Goal: Transaction & Acquisition: Purchase product/service

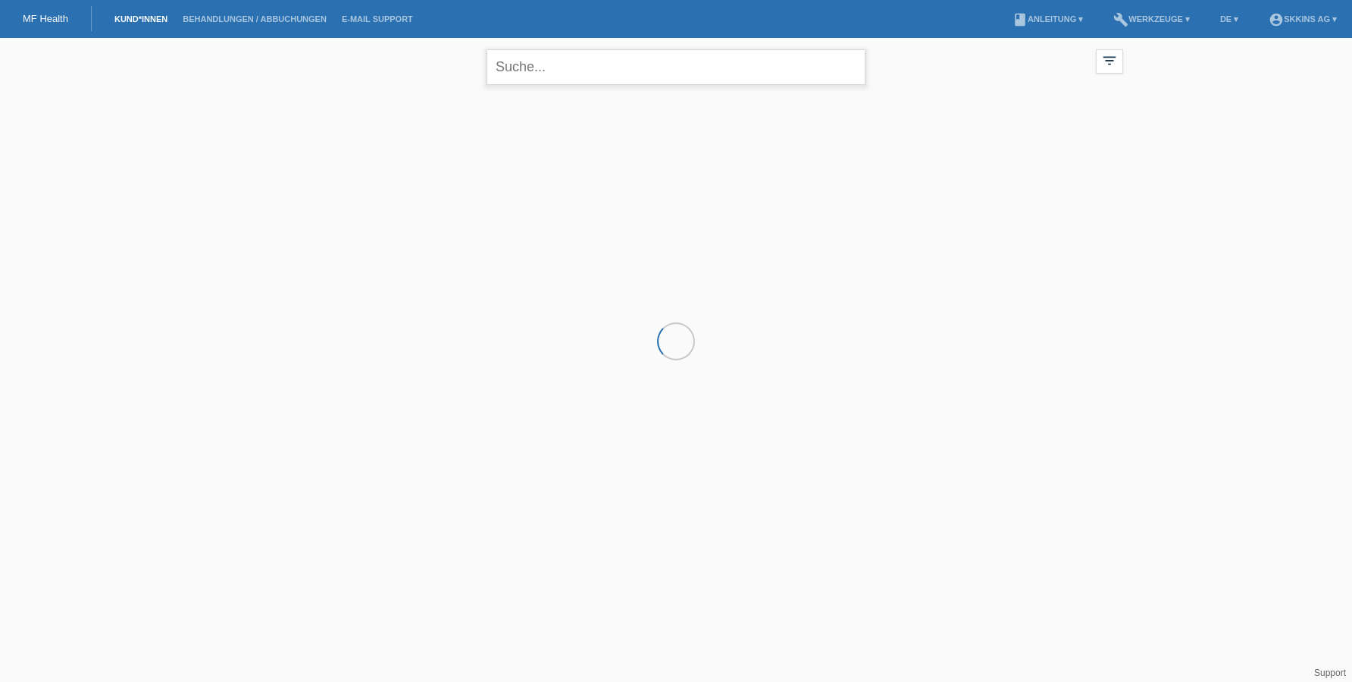
click at [553, 62] on input "text" at bounding box center [676, 67] width 379 height 36
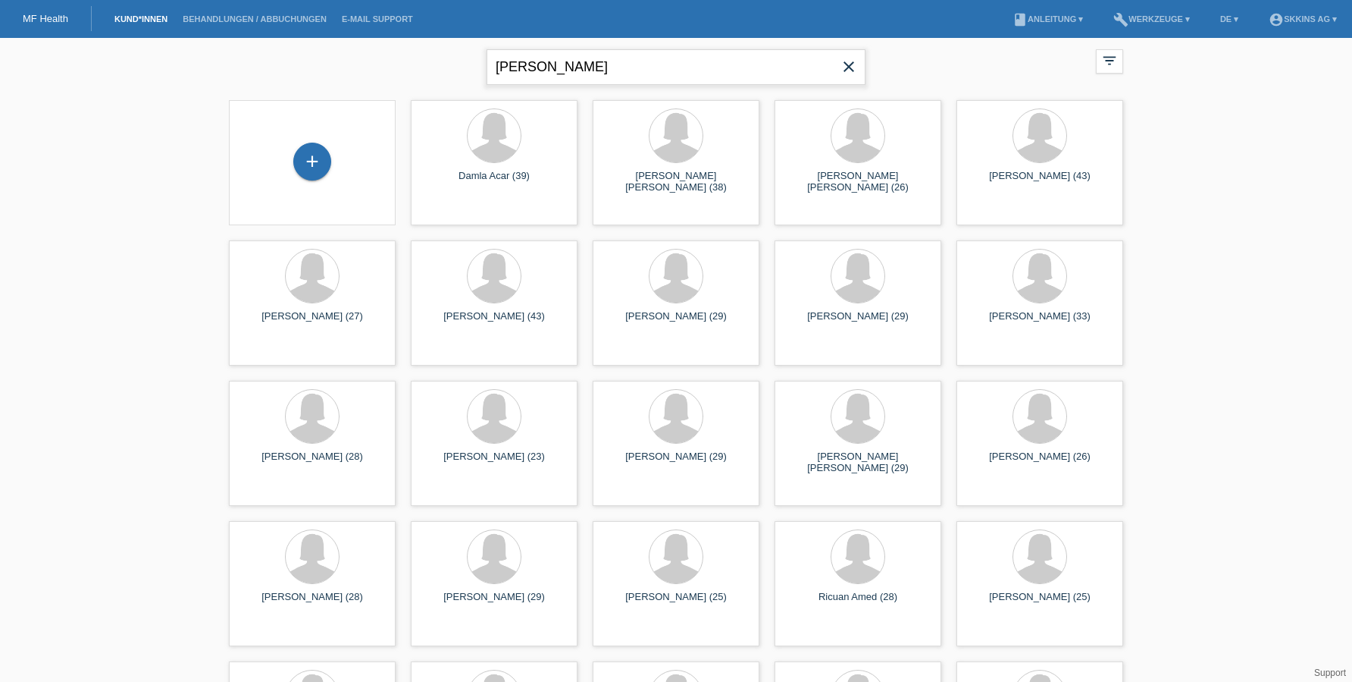
type input "melanie perr"
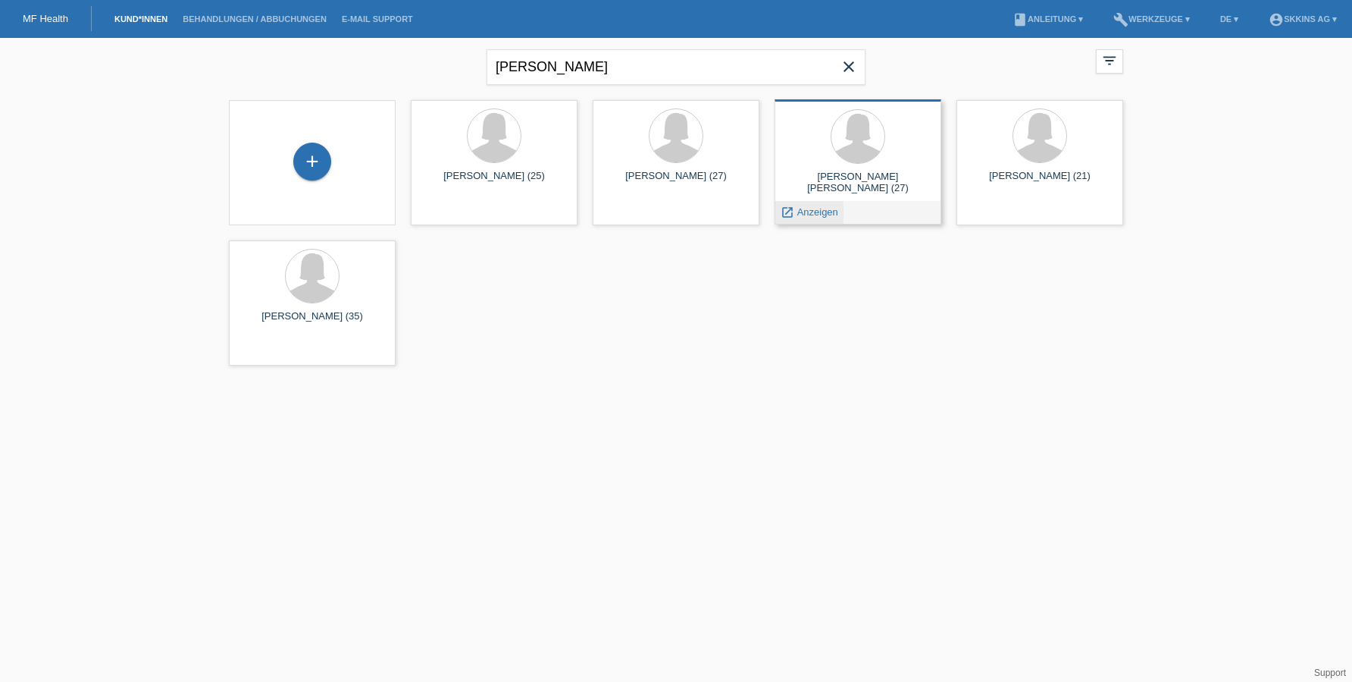
click at [823, 212] on span "Anzeigen" at bounding box center [817, 211] width 41 height 11
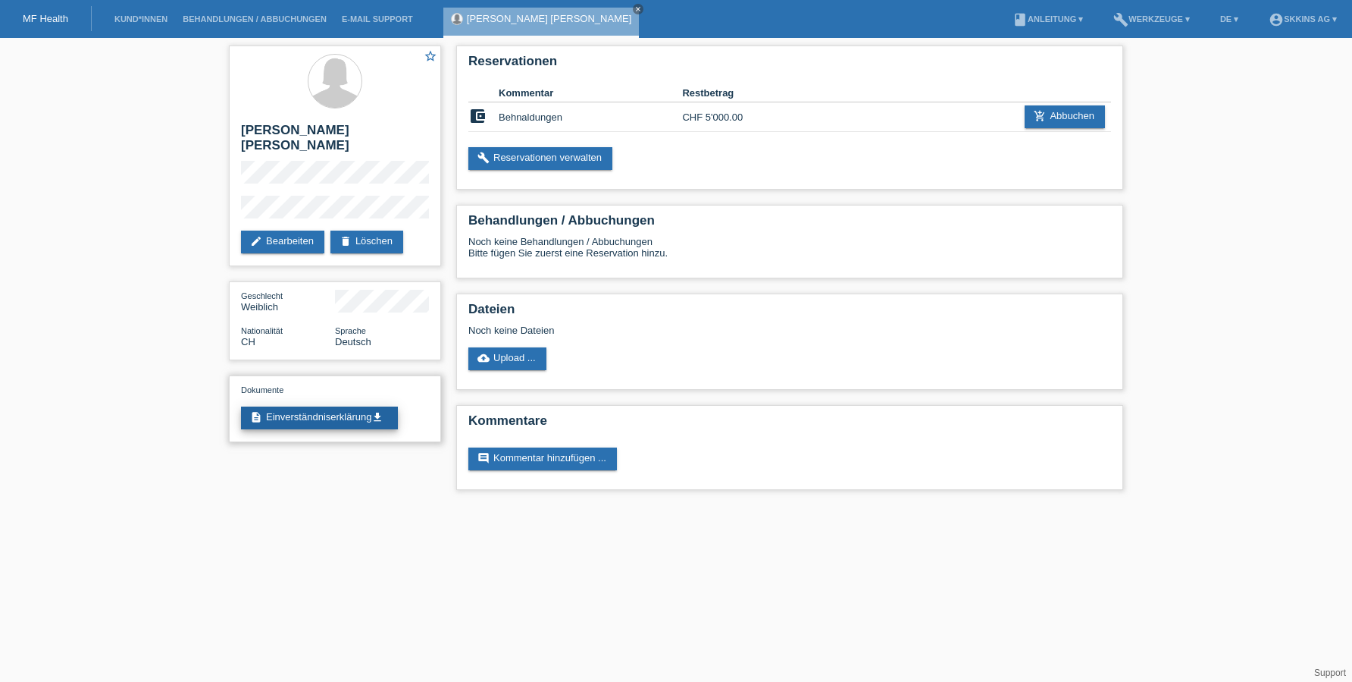
click at [311, 406] on link "description Einverständniserklärung get_app" at bounding box center [319, 417] width 157 height 23
click at [635, 12] on icon "close" at bounding box center [639, 9] width 8 height 8
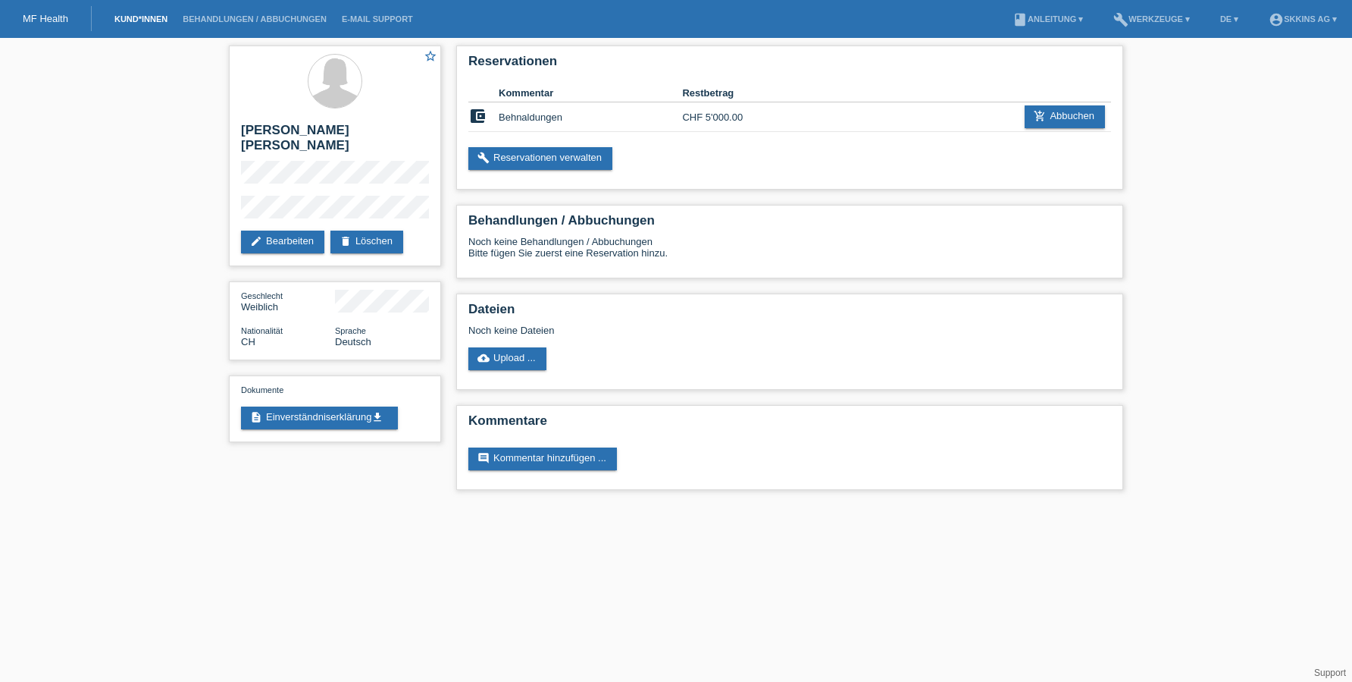
click at [152, 22] on link "Kund*innen" at bounding box center [141, 18] width 68 height 9
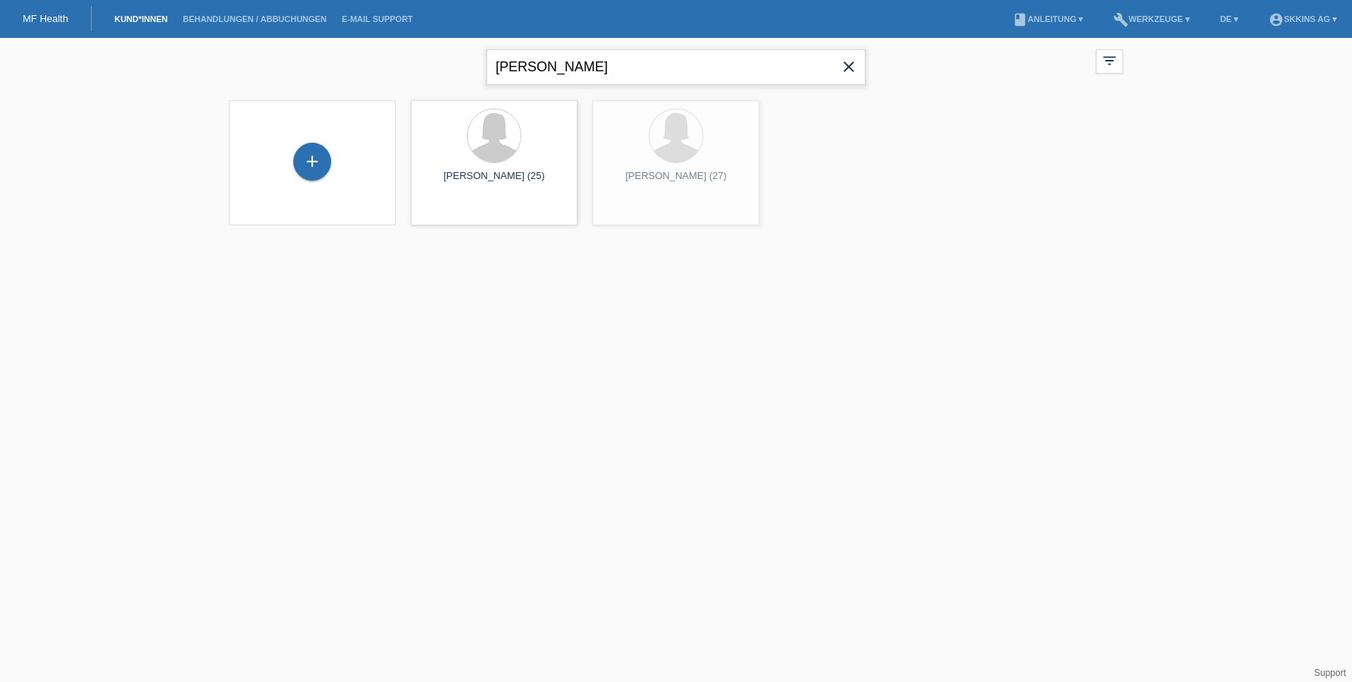
click at [657, 76] on input "[PERSON_NAME]" at bounding box center [676, 67] width 379 height 36
click at [657, 76] on input "melanie perr" at bounding box center [676, 67] width 379 height 36
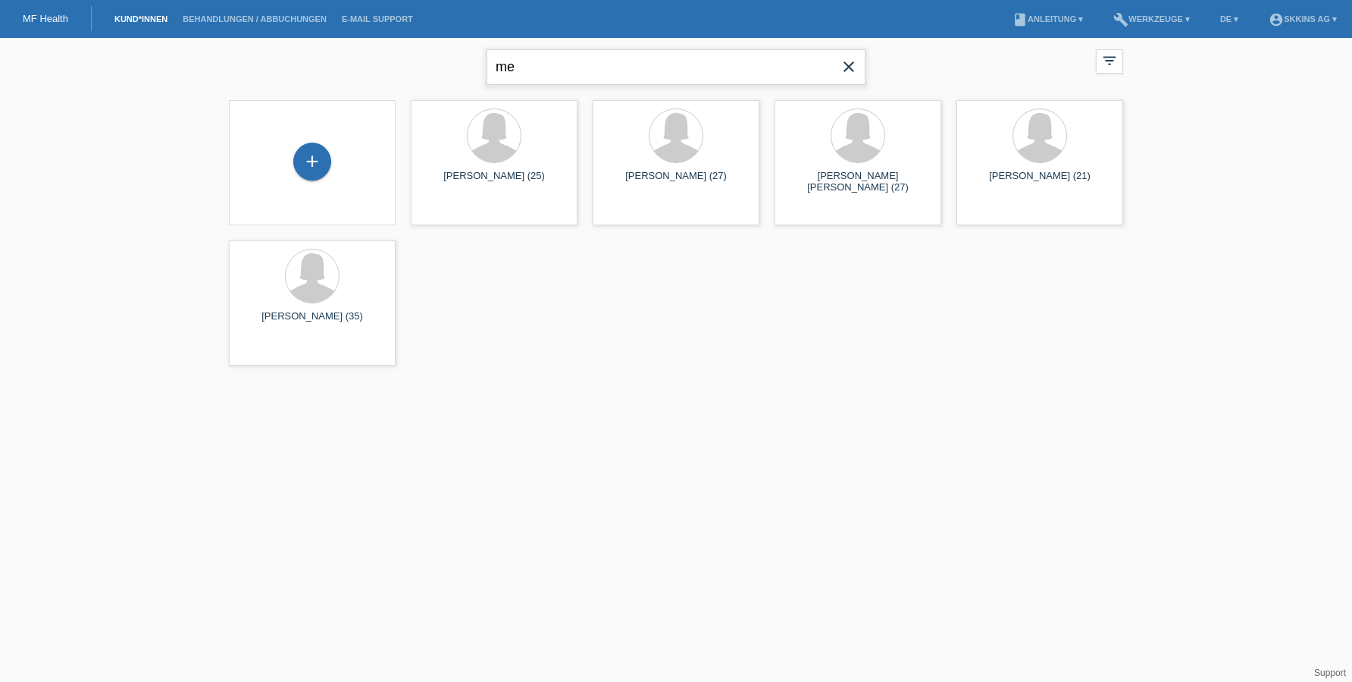
type input "m"
click at [821, 212] on span "Anzeigen" at bounding box center [817, 211] width 41 height 11
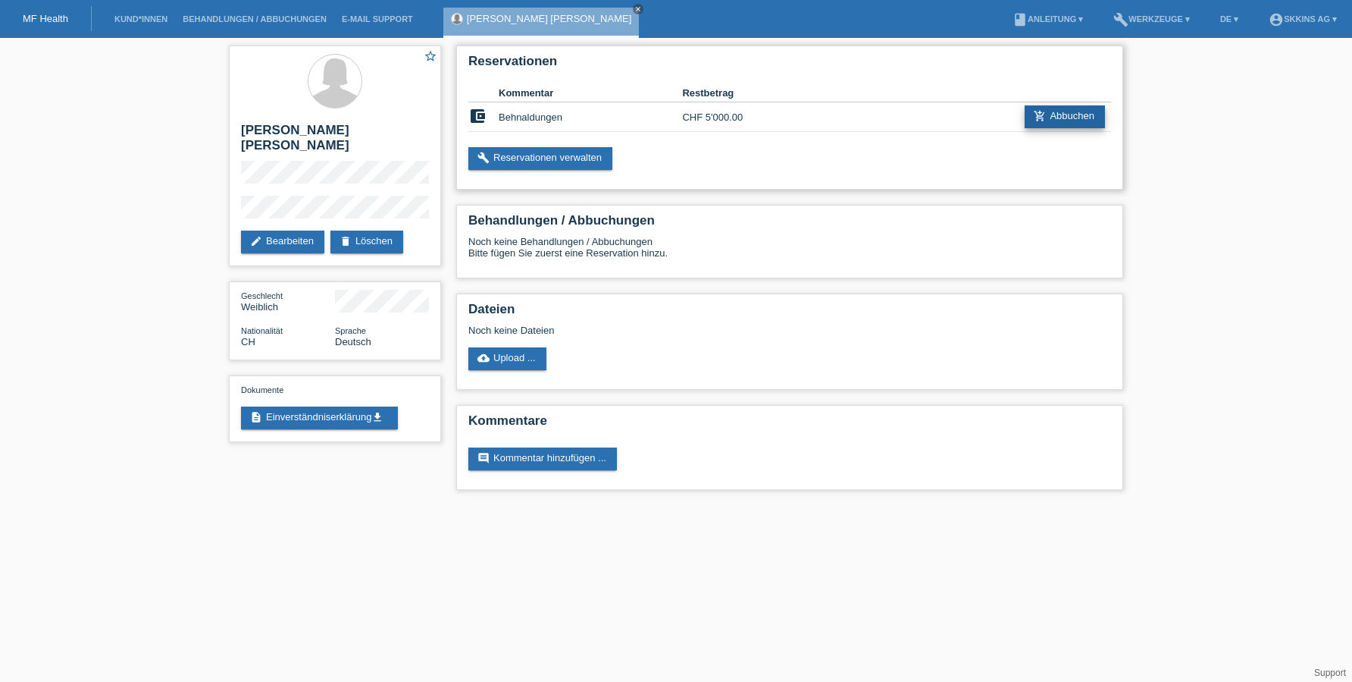
click at [1051, 112] on link "add_shopping_cart Abbuchen" at bounding box center [1065, 116] width 80 height 23
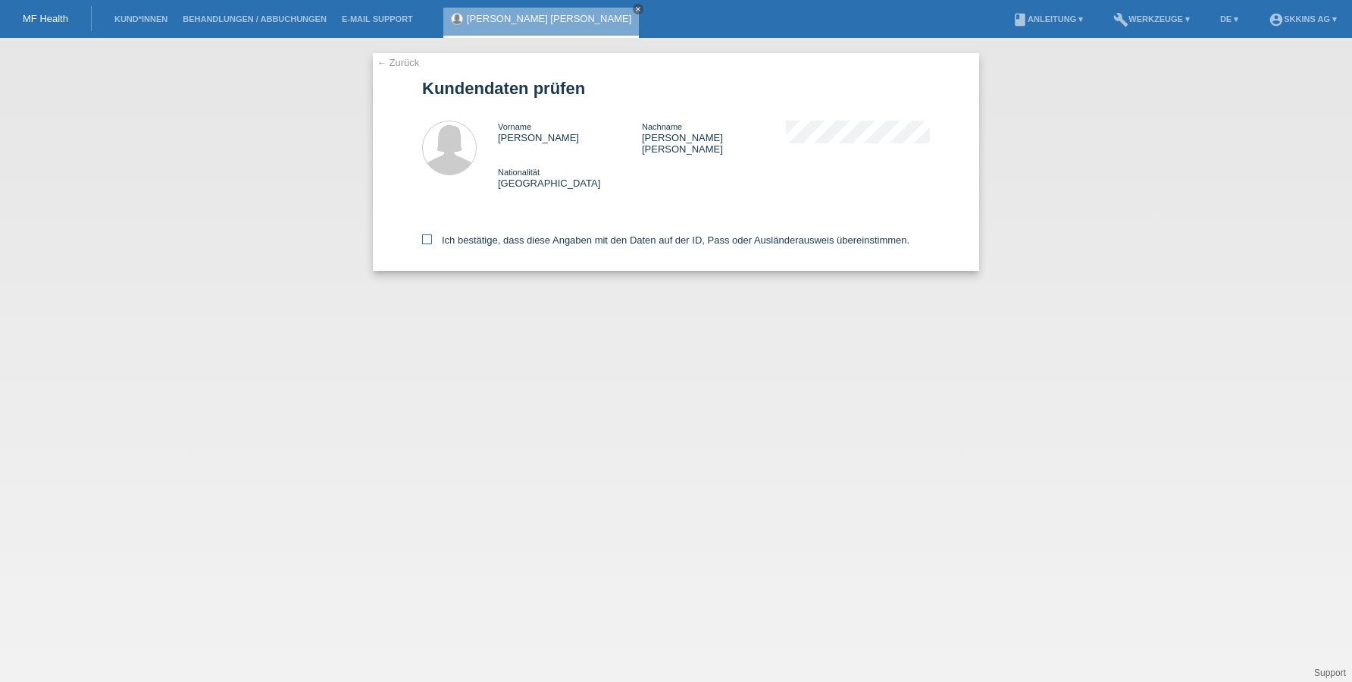
click at [425, 234] on icon at bounding box center [427, 239] width 10 height 10
click at [425, 234] on input "Ich bestätige, dass diese Angaben mit den Daten auf der ID, Pass oder Ausländer…" at bounding box center [427, 239] width 10 height 10
checkbox input "true"
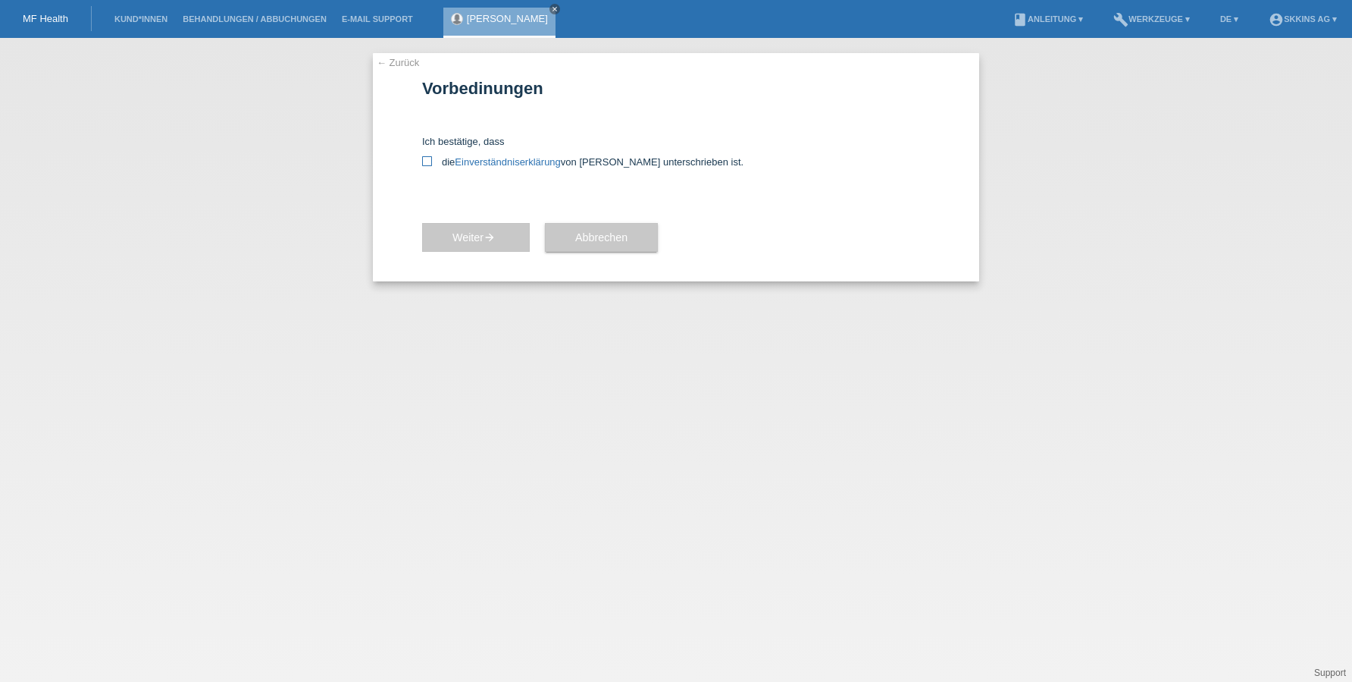
click at [428, 158] on icon at bounding box center [427, 161] width 10 height 10
click at [428, 158] on input "die Einverständniserklärung von der Kundin unterschrieben ist." at bounding box center [427, 161] width 10 height 10
checkbox input "true"
click at [478, 234] on span "Weiter arrow_forward" at bounding box center [476, 237] width 47 height 12
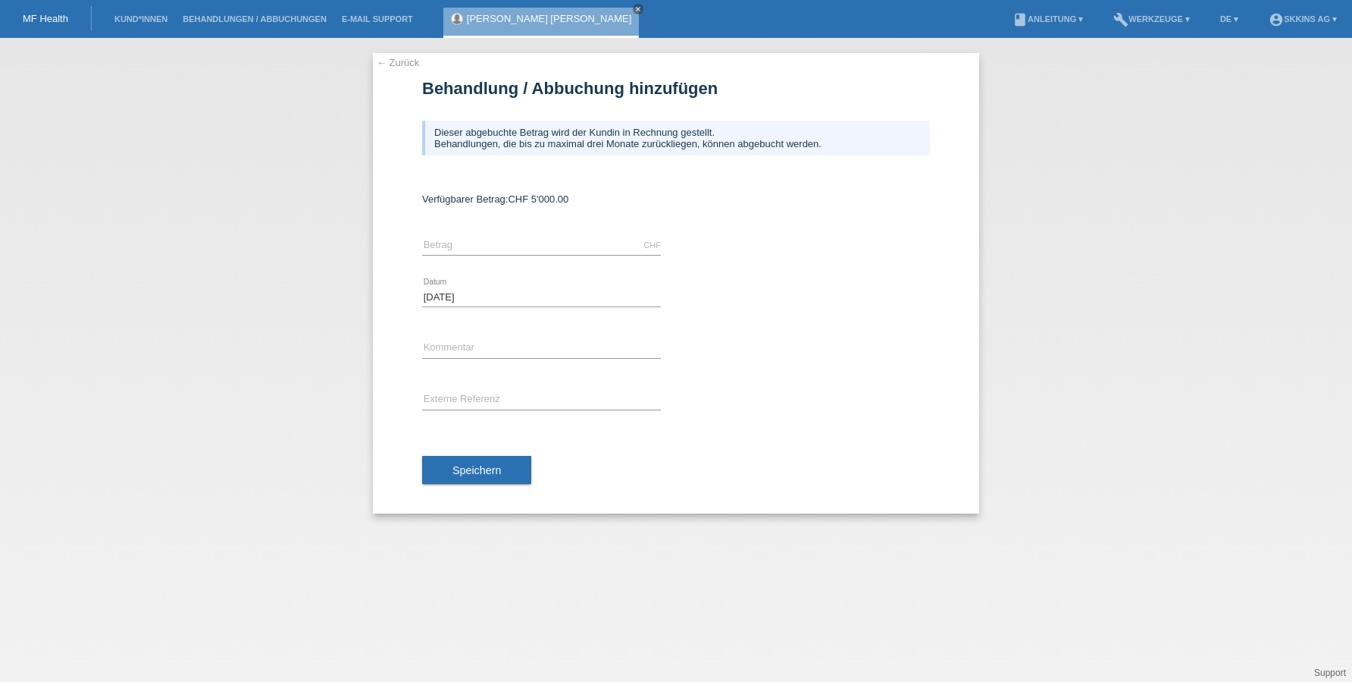
click at [467, 232] on div "CHF error [GEOGRAPHIC_DATA]" at bounding box center [541, 246] width 239 height 52
click at [462, 246] on input "text" at bounding box center [541, 245] width 239 height 19
type input "2012.00"
click at [465, 349] on input "text" at bounding box center [541, 348] width 239 height 19
type input "Behandlungen"
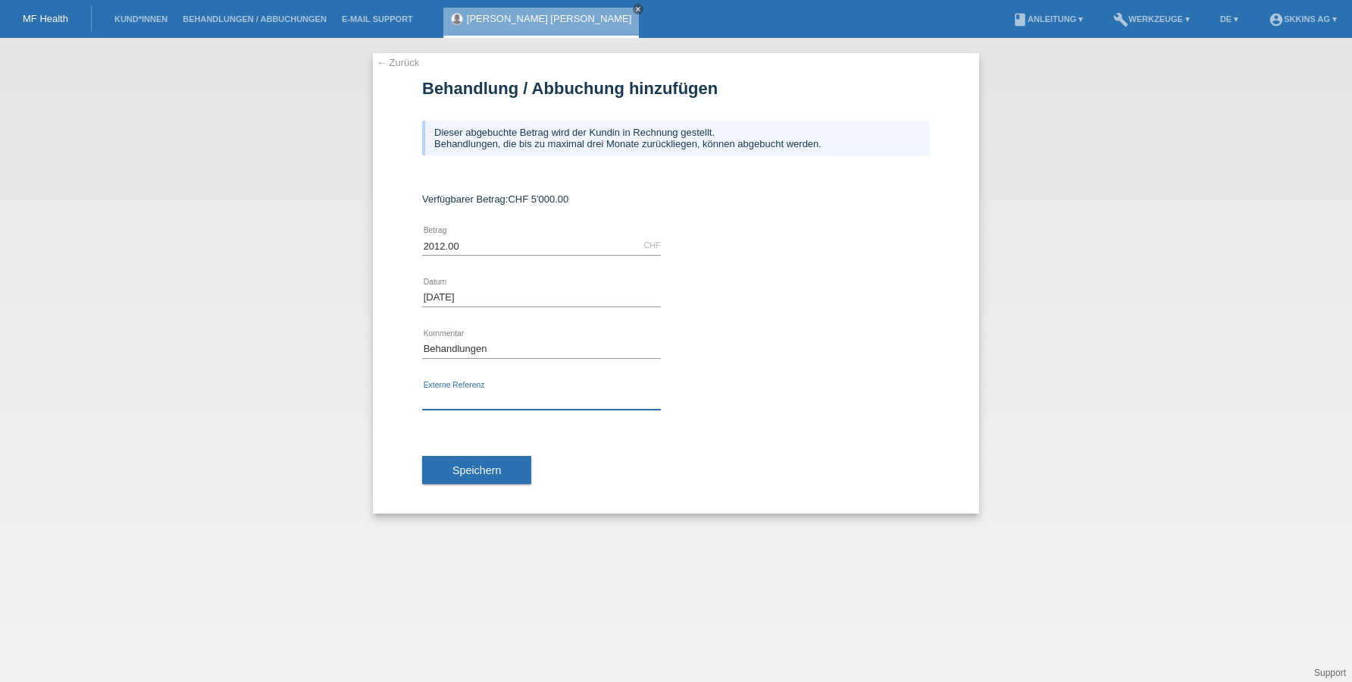
click at [464, 407] on input "text" at bounding box center [541, 399] width 239 height 19
click at [501, 471] on span "Speichern" at bounding box center [477, 470] width 49 height 12
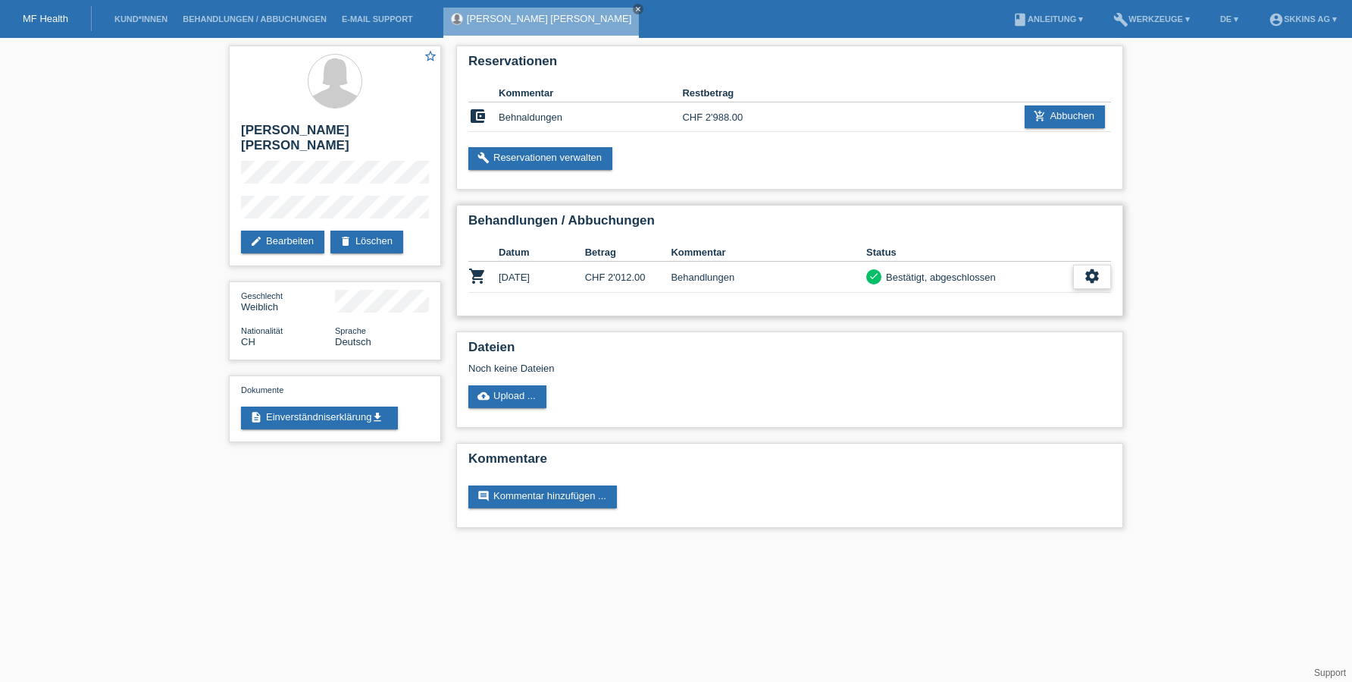
click at [1086, 277] on icon "settings" at bounding box center [1092, 276] width 17 height 17
click at [981, 346] on span "Patientenabrechnung herunterladen" at bounding box center [1007, 347] width 161 height 18
